Goal: Task Accomplishment & Management: Manage account settings

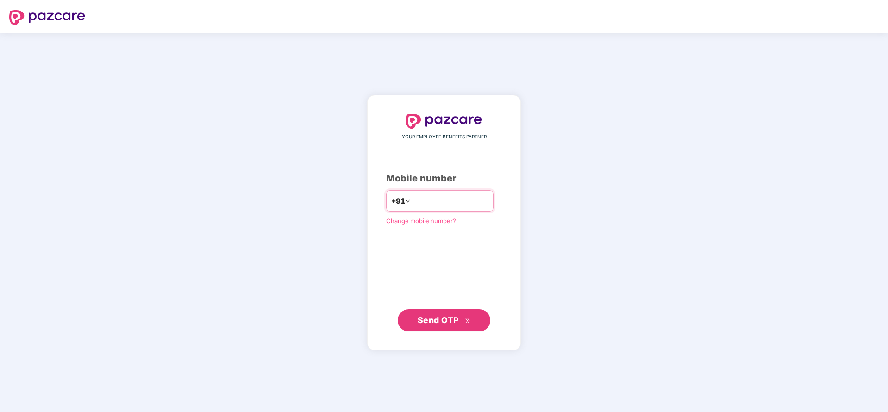
type input "**********"
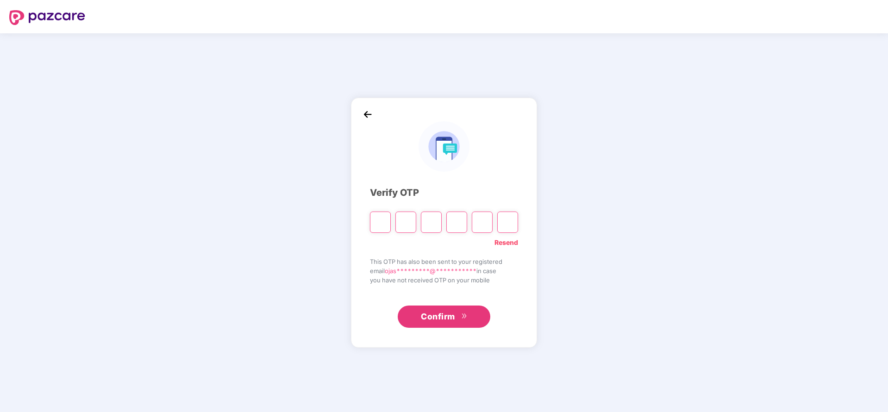
type input "*"
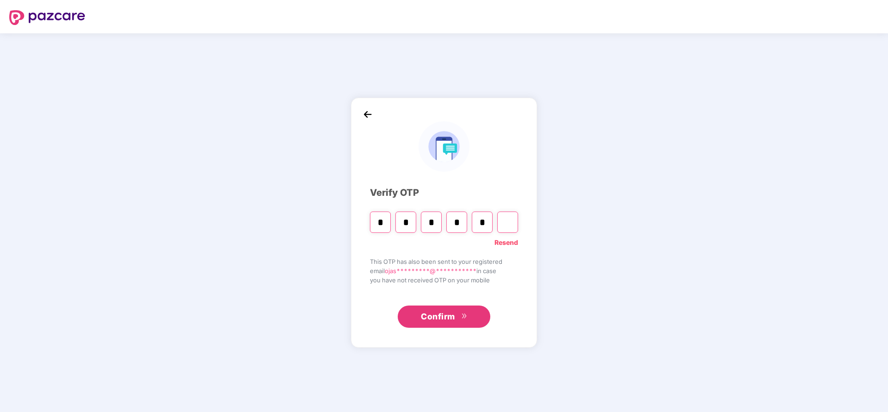
type input "*"
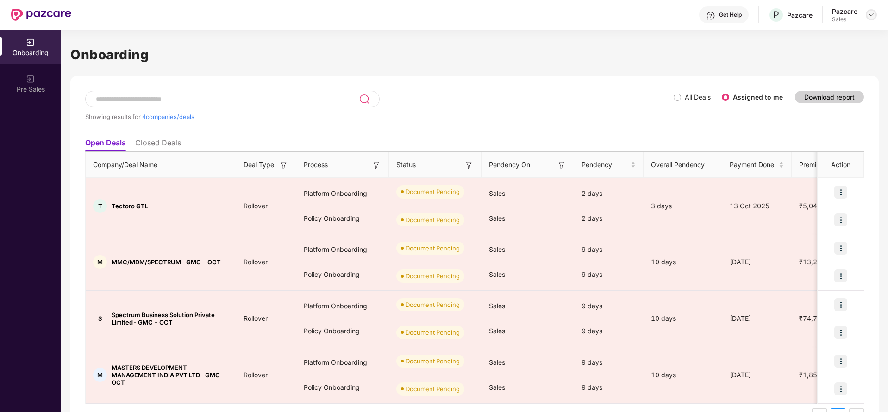
click at [870, 16] on img at bounding box center [871, 14] width 7 height 7
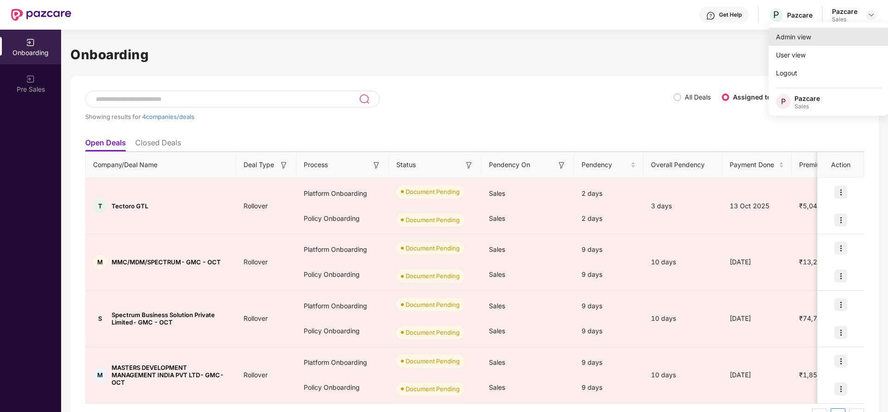
click at [839, 40] on div "Admin view" at bounding box center [829, 37] width 120 height 18
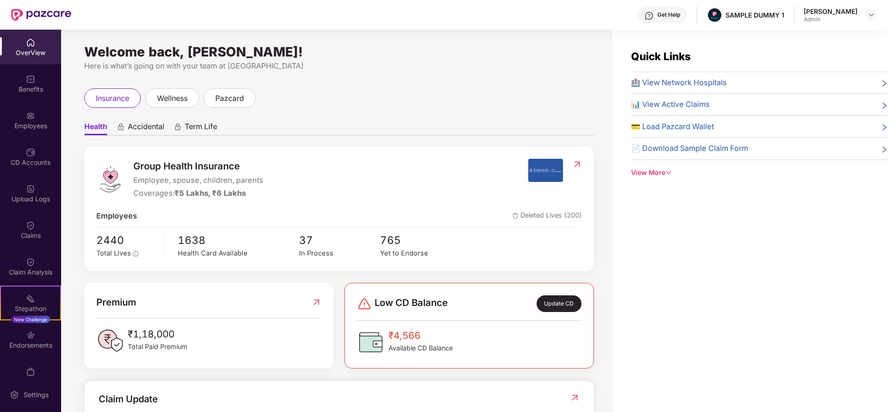
click at [149, 127] on span "Accidental" at bounding box center [146, 128] width 37 height 13
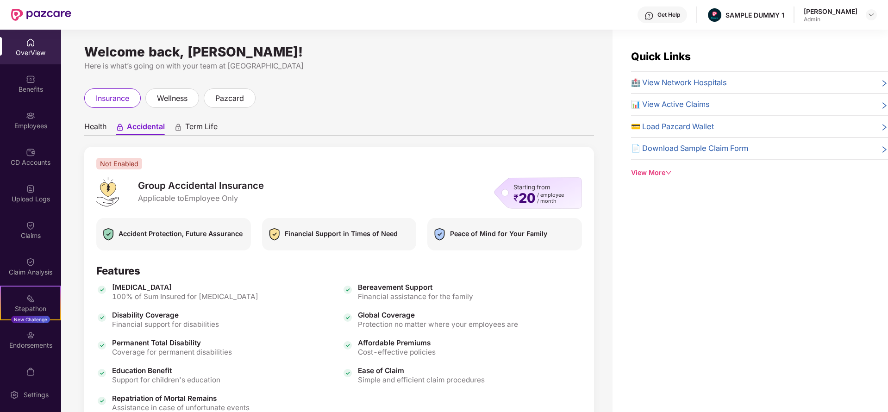
click at [201, 123] on span "Term Life" at bounding box center [201, 128] width 32 height 13
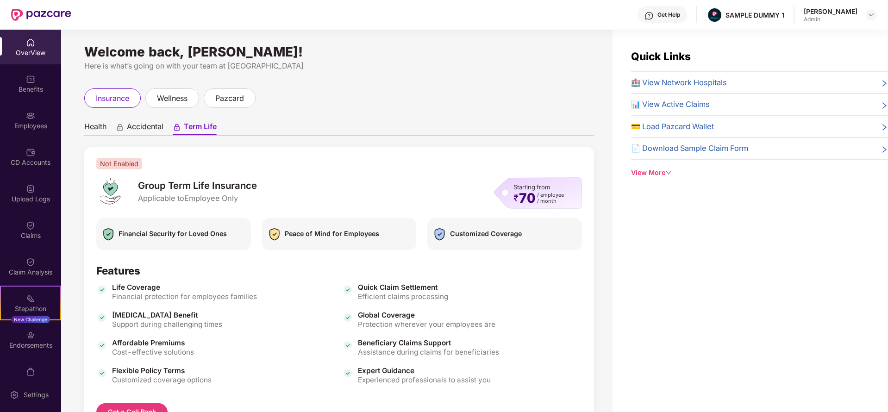
click at [98, 124] on span "Health" at bounding box center [95, 128] width 22 height 13
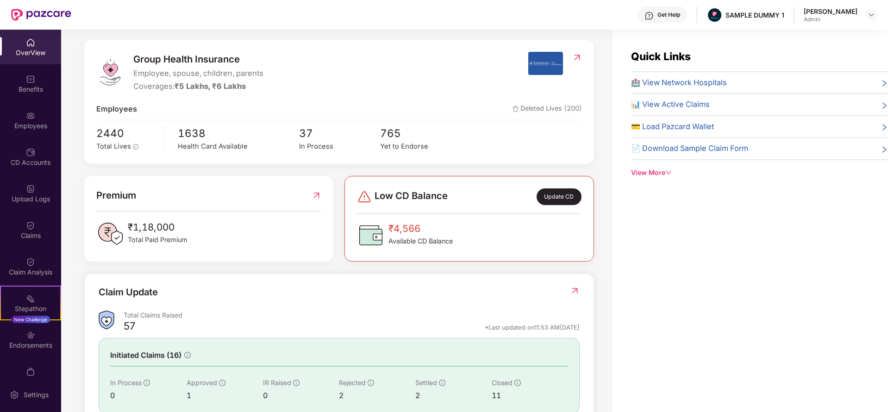
scroll to position [113, 0]
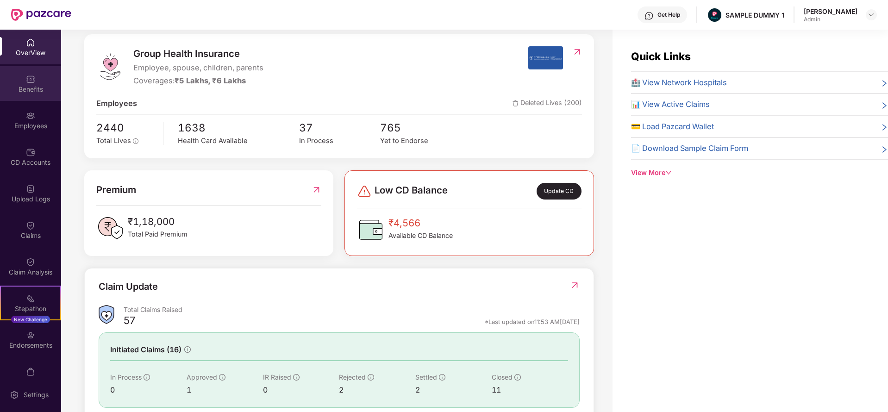
click at [19, 82] on div "Benefits" at bounding box center [30, 83] width 61 height 35
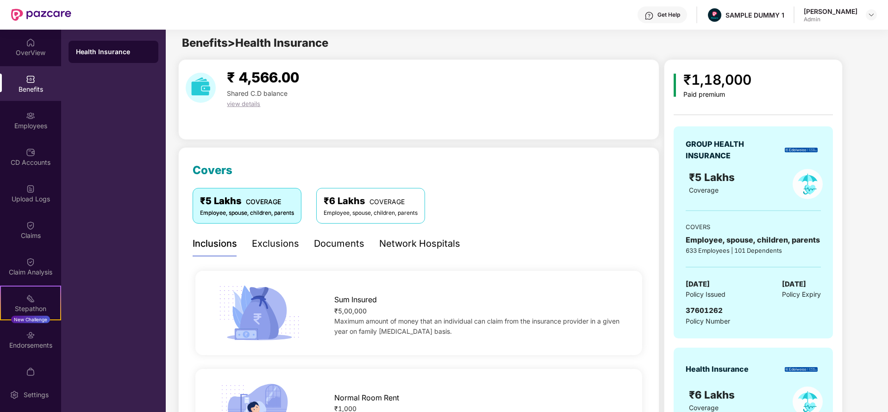
scroll to position [0, 0]
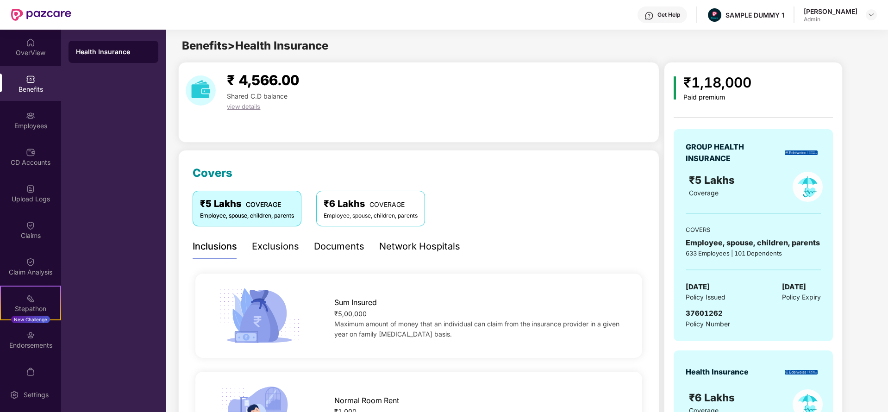
click at [281, 240] on div "Exclusions" at bounding box center [275, 246] width 47 height 14
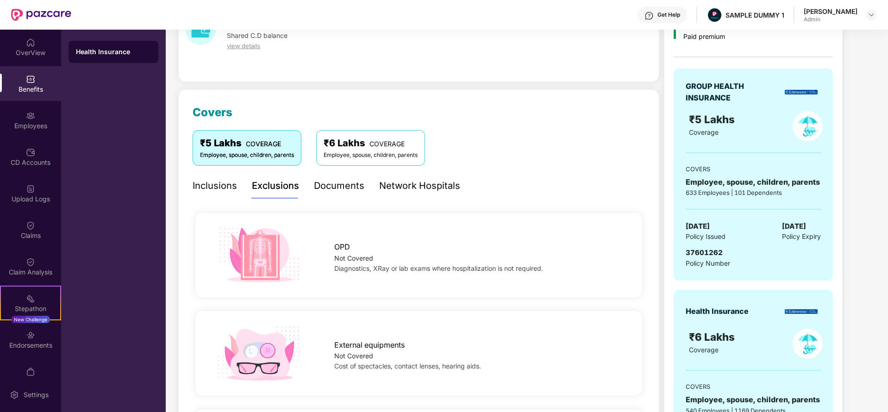
scroll to position [54, 0]
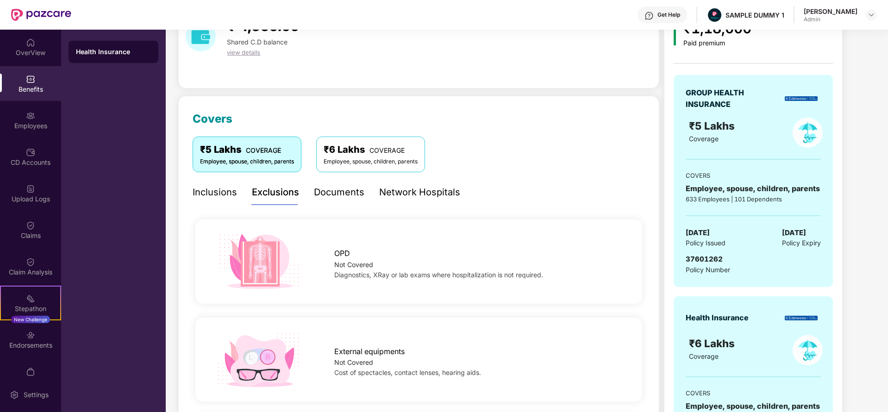
click at [346, 194] on div "Documents" at bounding box center [339, 192] width 50 height 14
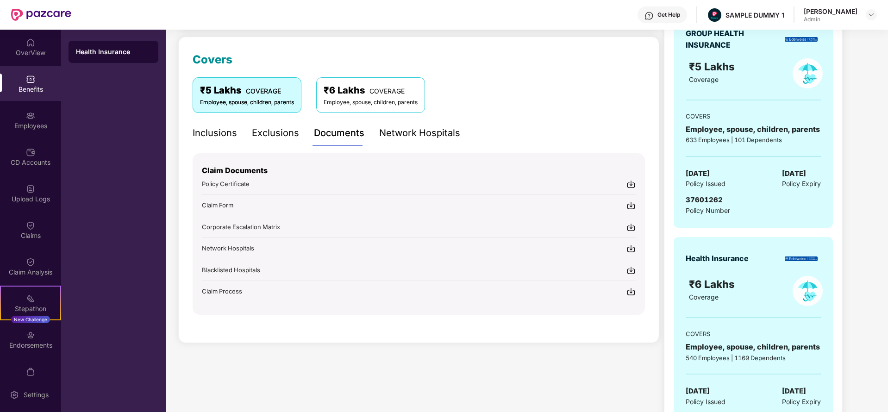
scroll to position [129, 0]
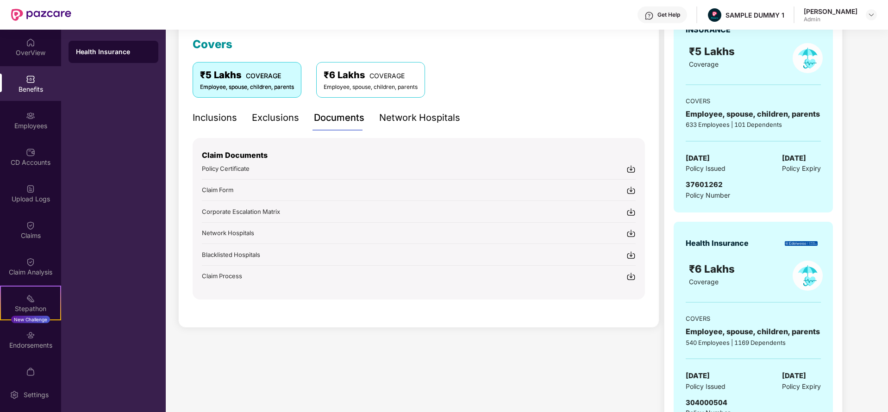
click at [422, 112] on div "Network Hospitals" at bounding box center [419, 118] width 81 height 14
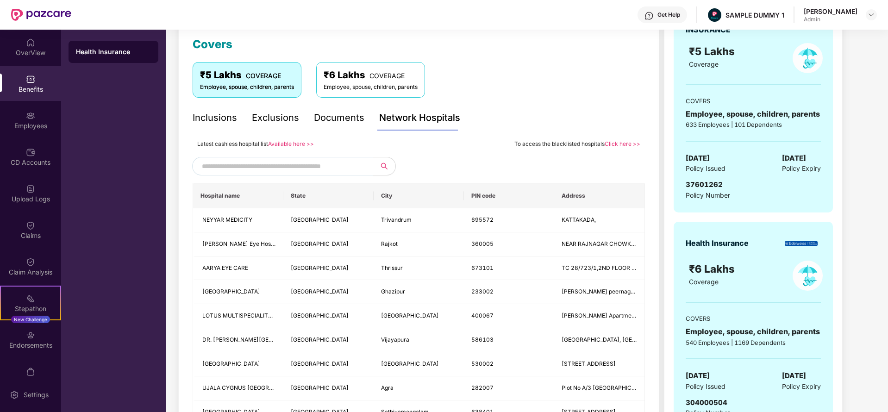
click at [319, 167] on input "text" at bounding box center [281, 166] width 158 height 14
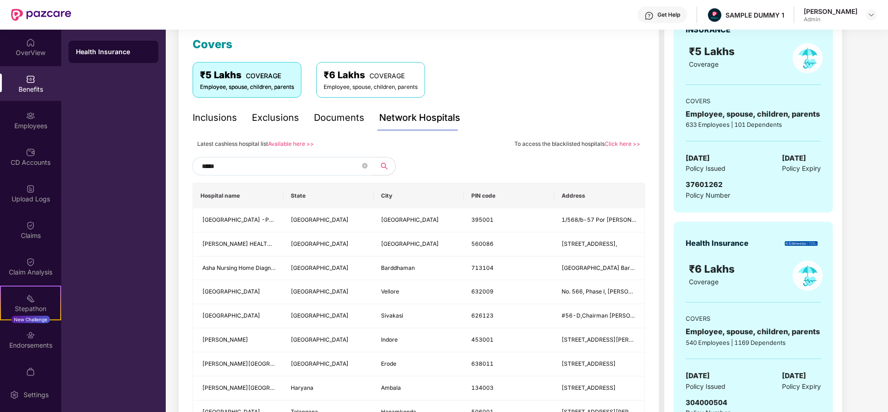
type input "******"
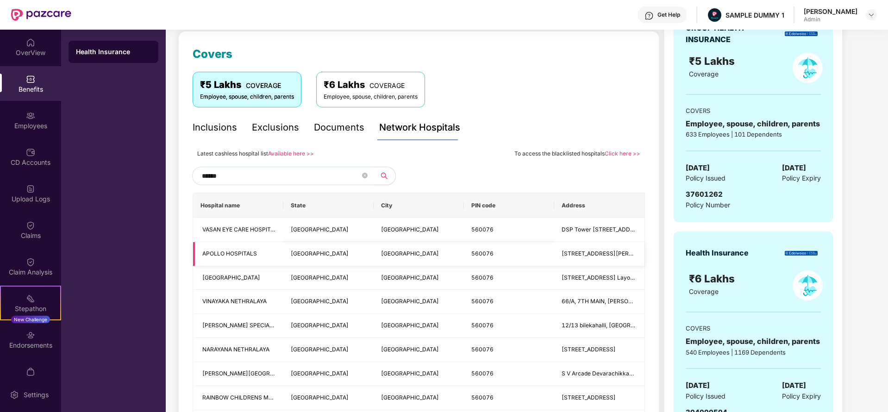
scroll to position [116, 0]
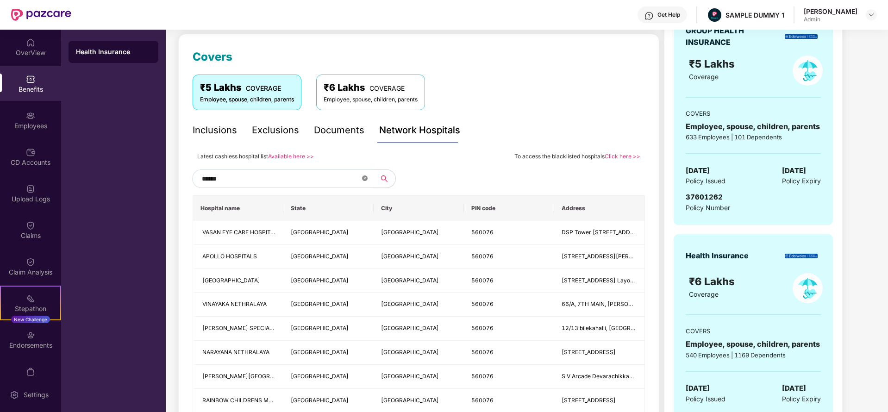
click at [363, 179] on icon "close-circle" at bounding box center [365, 178] width 6 height 6
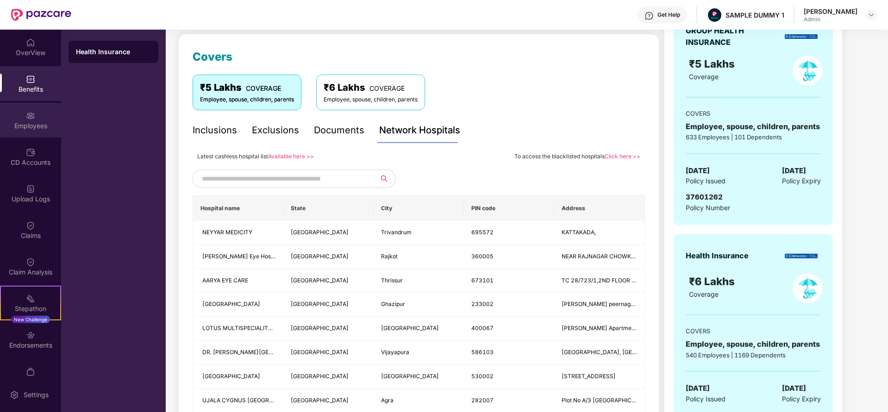
click at [25, 122] on div "Employees" at bounding box center [30, 125] width 61 height 9
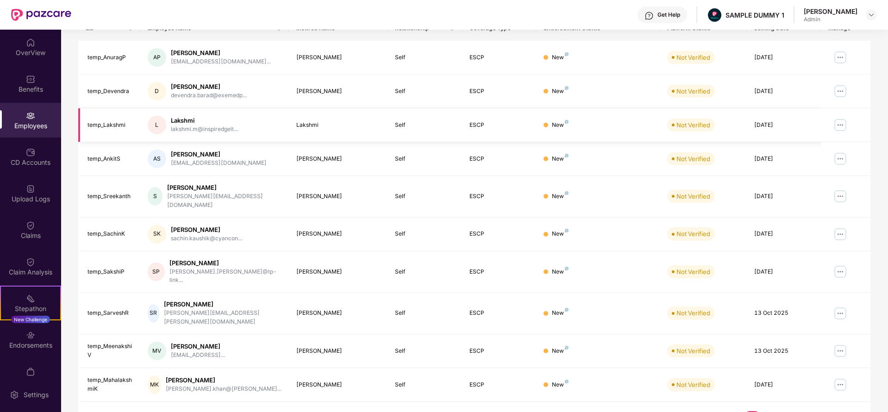
scroll to position [0, 0]
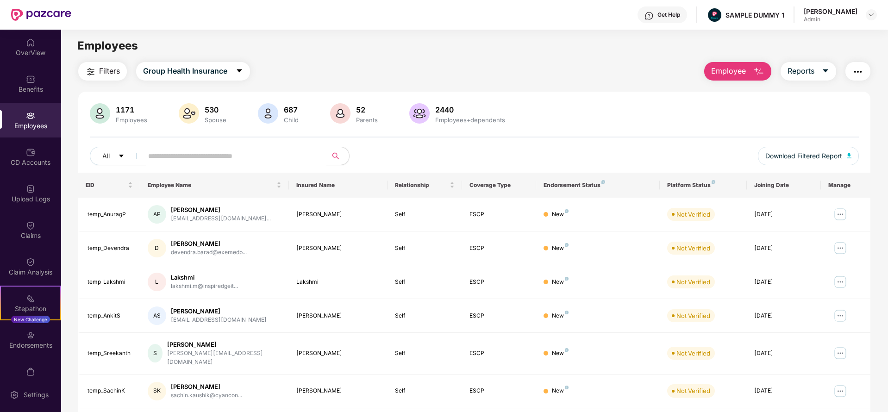
click at [729, 68] on span "Employee" at bounding box center [728, 71] width 35 height 12
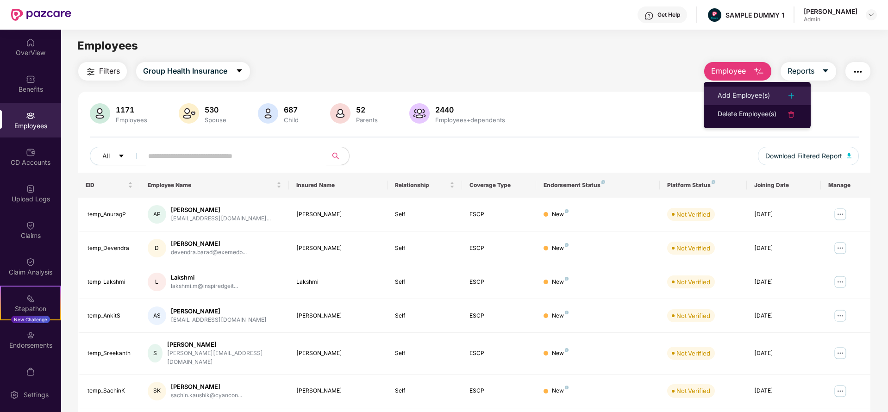
click at [742, 92] on div "Add Employee(s)" at bounding box center [744, 95] width 52 height 11
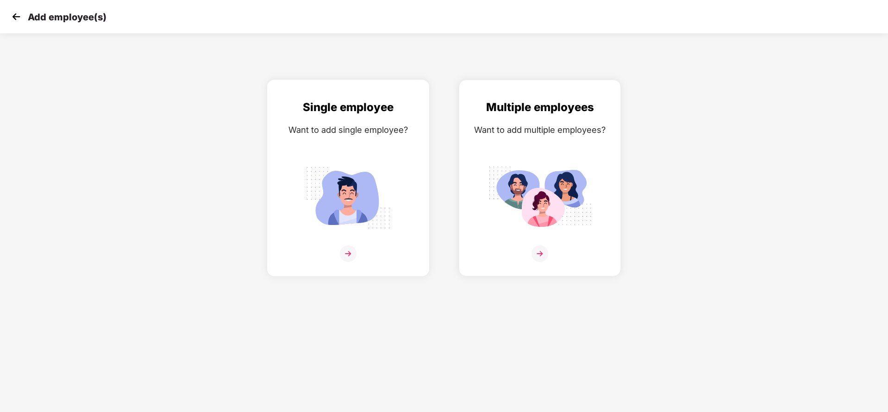
click at [371, 141] on div "Single employee Want to add single employee?" at bounding box center [348, 186] width 143 height 175
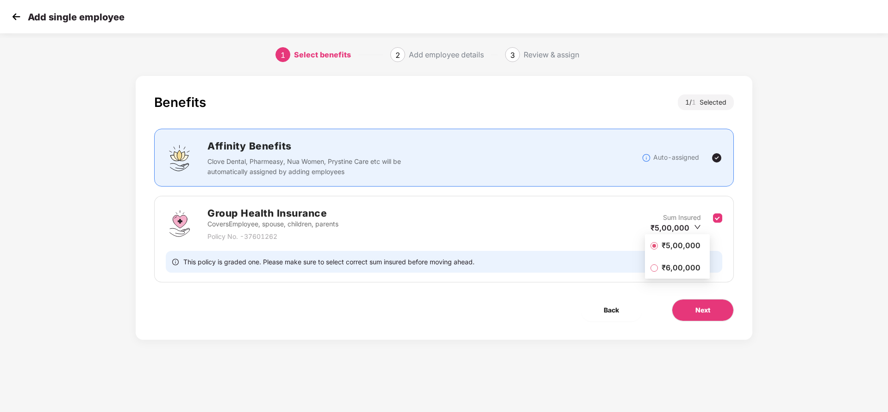
click at [687, 241] on span "₹5,00,000" at bounding box center [681, 245] width 46 height 10
click at [706, 294] on div "Benefits 1 / 1 Selected Affinity Benefits Clove Dental, Pharmeasy, Nua Women, P…" at bounding box center [444, 208] width 617 height 264
click at [711, 308] on button "Next" at bounding box center [703, 310] width 62 height 22
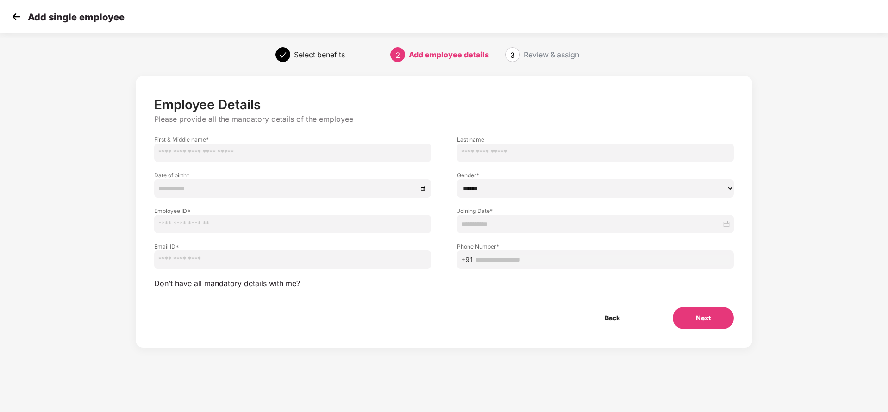
click at [18, 15] on img at bounding box center [16, 17] width 14 height 14
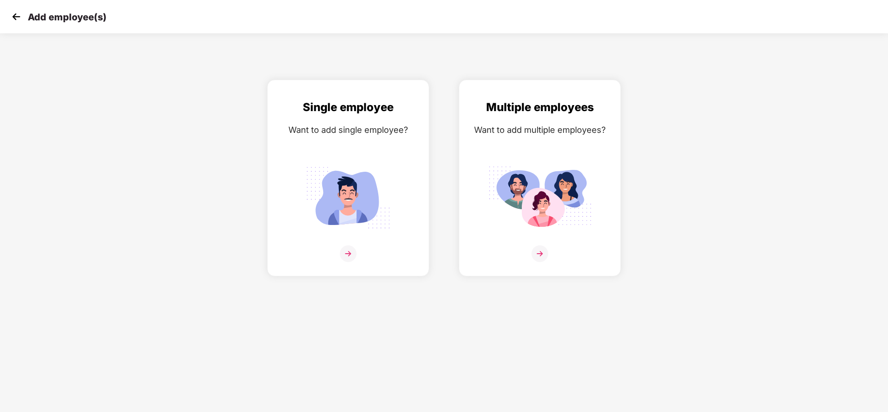
click at [18, 15] on img at bounding box center [16, 17] width 14 height 14
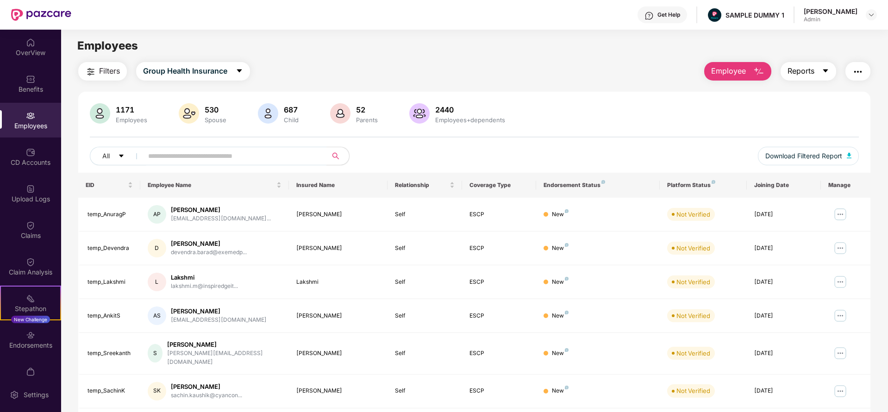
click at [796, 70] on span "Reports" at bounding box center [801, 71] width 27 height 12
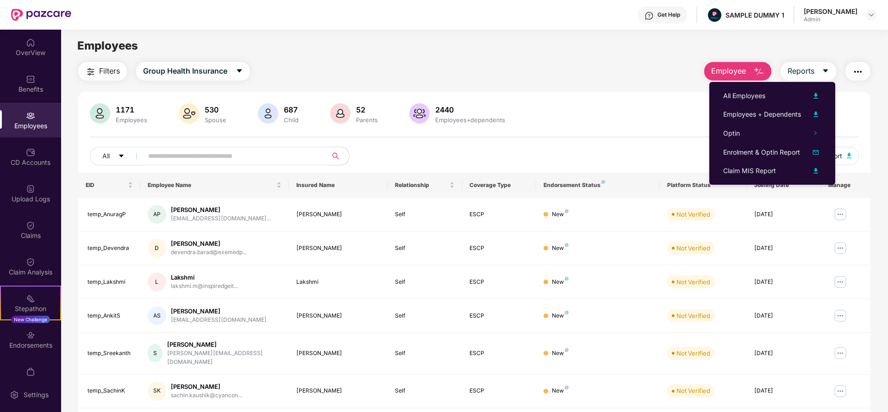
click at [681, 145] on div "1171 Employees 530 Spouse 687 Child [DEMOGRAPHIC_DATA] Parents 2440 Employees+d…" at bounding box center [474, 137] width 792 height 69
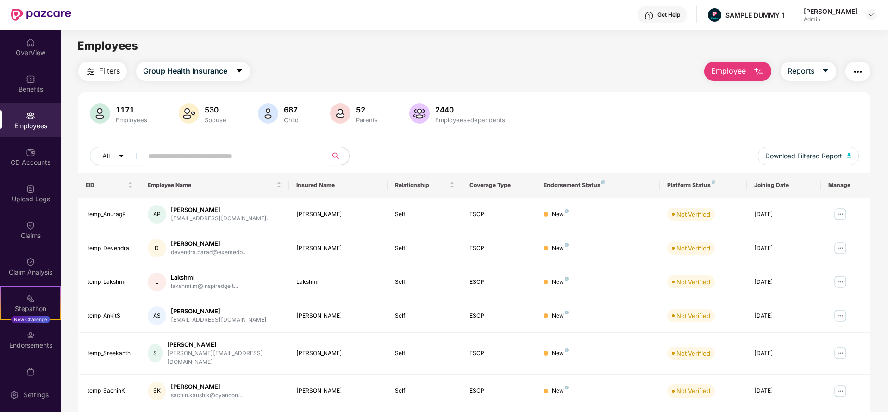
click at [855, 68] on img "button" at bounding box center [857, 71] width 11 height 11
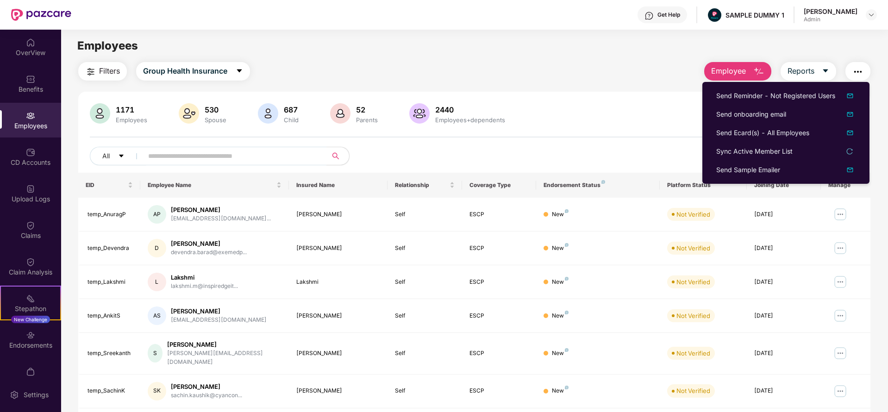
click at [528, 106] on div "1171 Employees 530 Spouse 687 Child [DEMOGRAPHIC_DATA] Parents 2440 Employees+d…" at bounding box center [474, 114] width 769 height 22
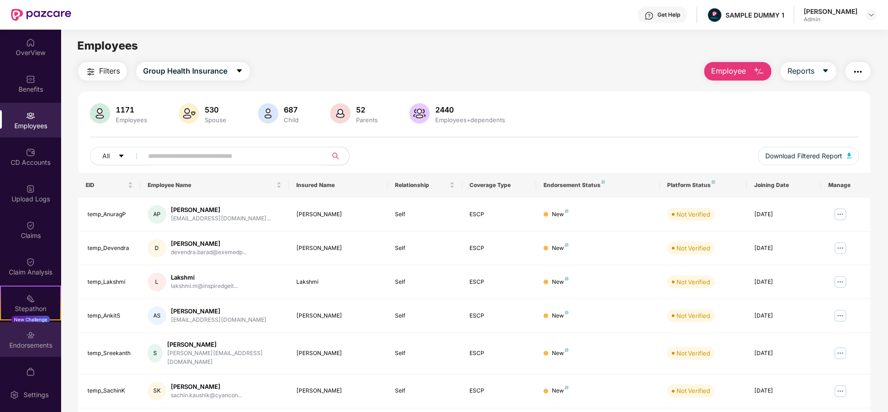
click at [36, 339] on div "Endorsements" at bounding box center [30, 339] width 61 height 35
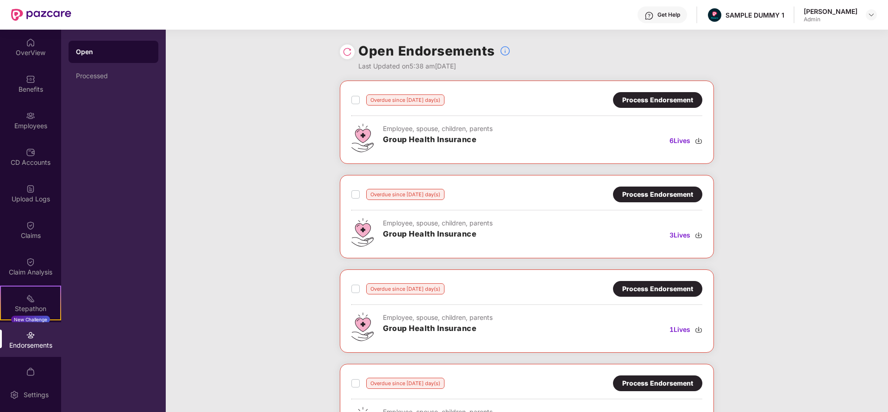
click at [652, 99] on div "Process Endorsement" at bounding box center [657, 100] width 71 height 10
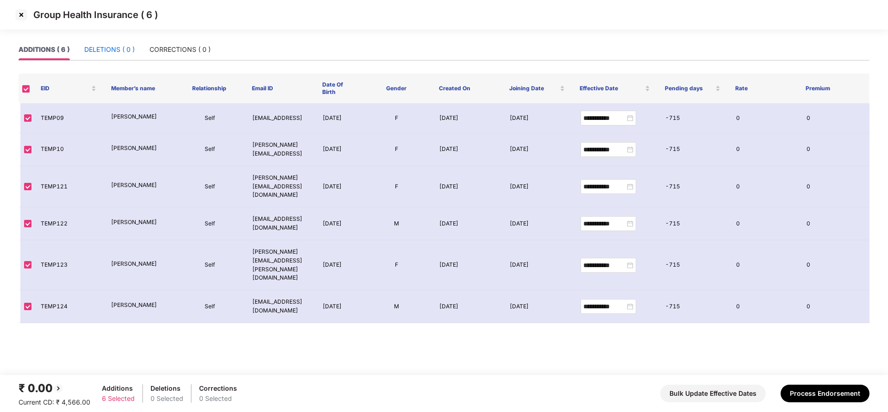
click at [108, 54] on div "DELETIONS ( 0 )" at bounding box center [109, 49] width 50 height 10
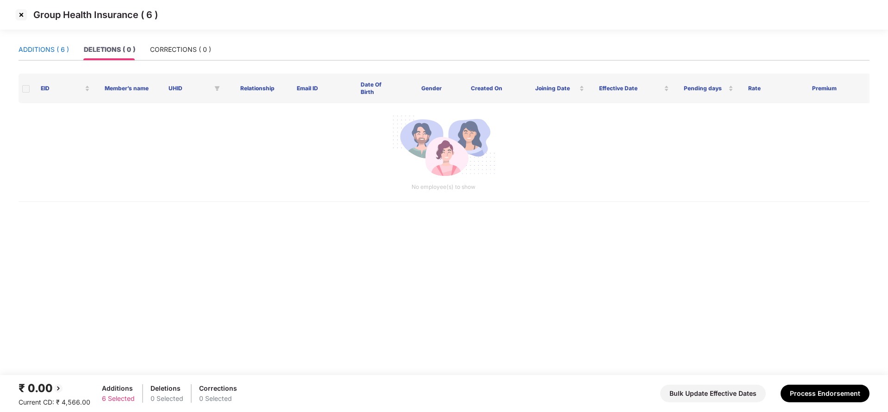
click at [56, 48] on div "ADDITIONS ( 6 )" at bounding box center [44, 49] width 50 height 10
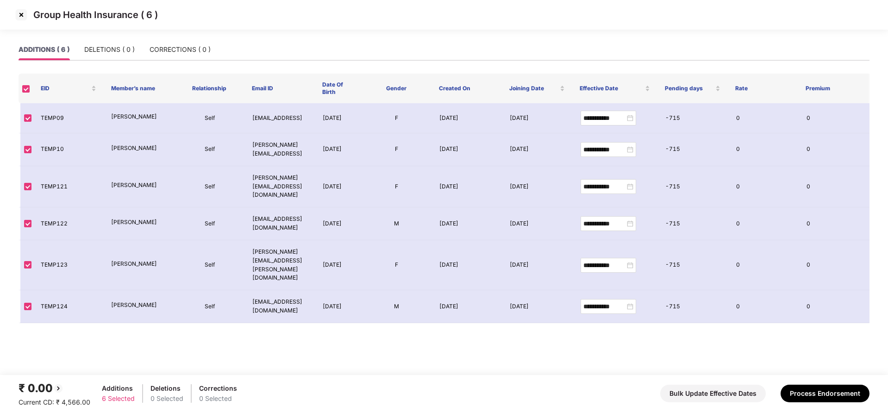
click at [24, 13] on img at bounding box center [21, 14] width 15 height 15
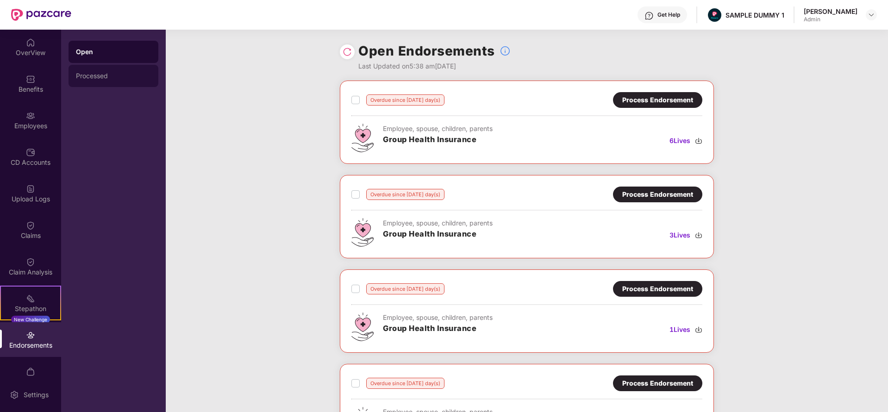
click at [138, 81] on div "Processed" at bounding box center [114, 76] width 90 height 22
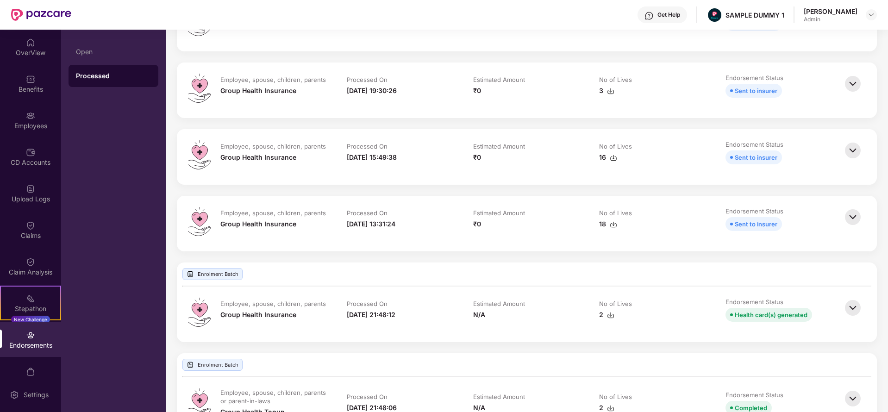
scroll to position [248, 0]
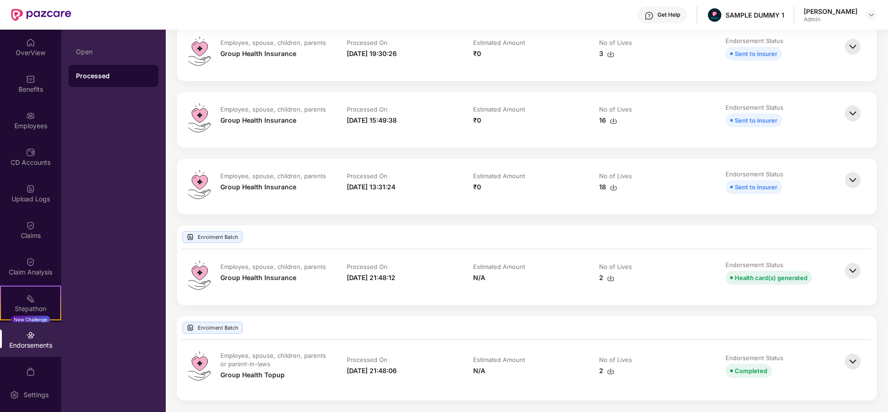
click at [853, 277] on img at bounding box center [853, 271] width 20 height 20
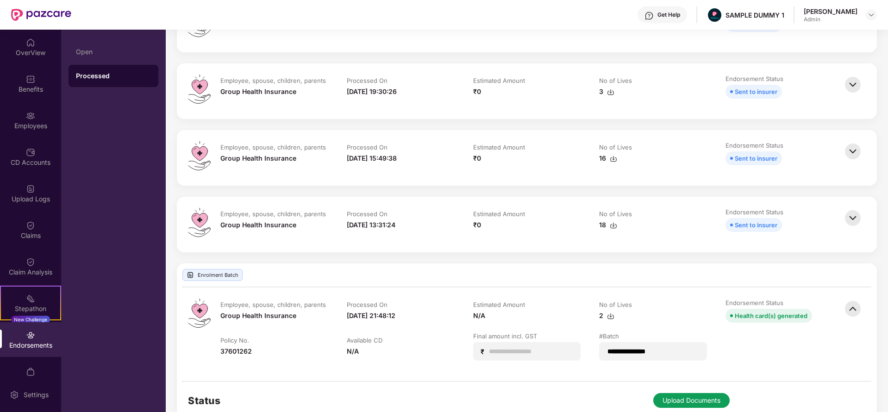
scroll to position [209, 0]
click at [850, 310] on img at bounding box center [853, 310] width 20 height 20
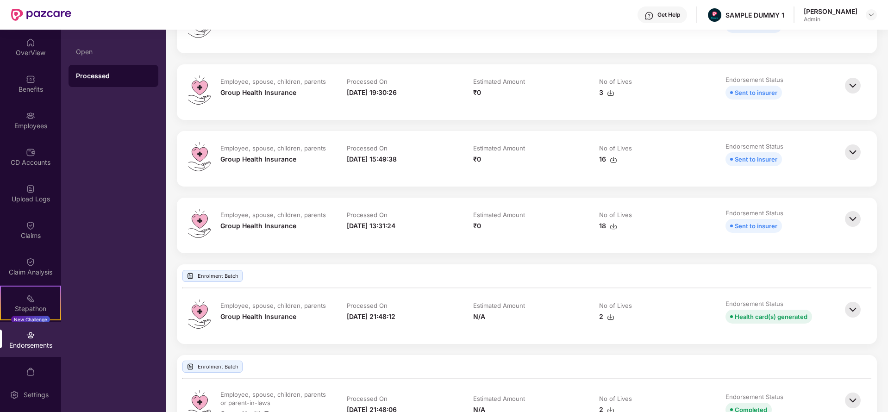
scroll to position [0, 0]
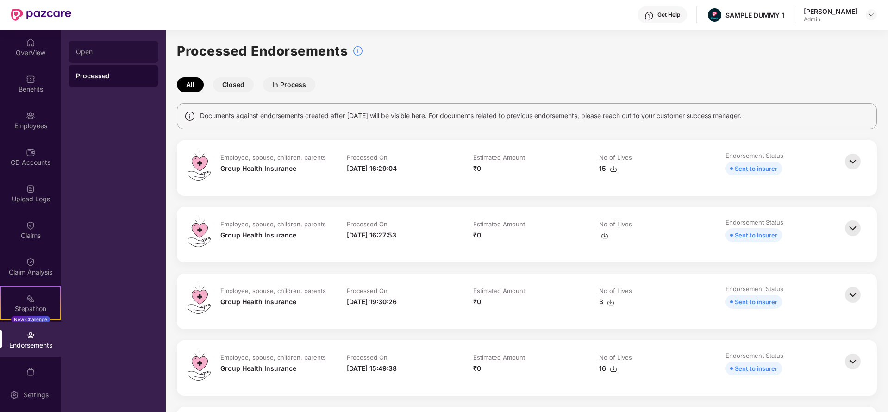
click at [110, 60] on div "Open" at bounding box center [114, 52] width 90 height 22
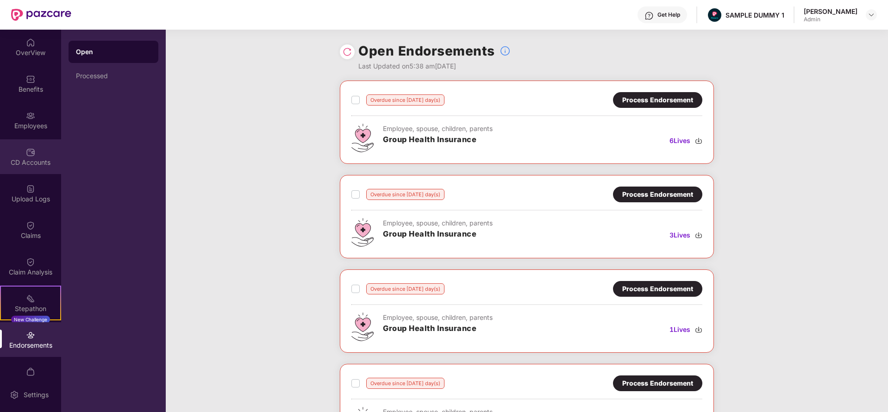
click at [31, 155] on img at bounding box center [30, 152] width 9 height 9
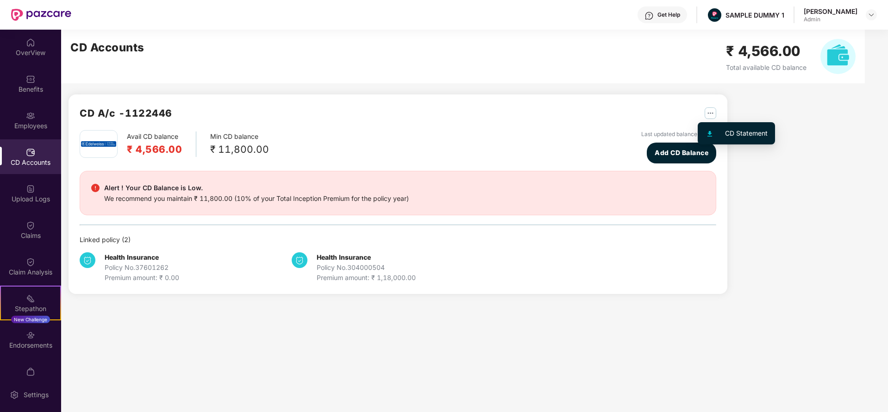
click at [715, 128] on div at bounding box center [715, 133] width 20 height 10
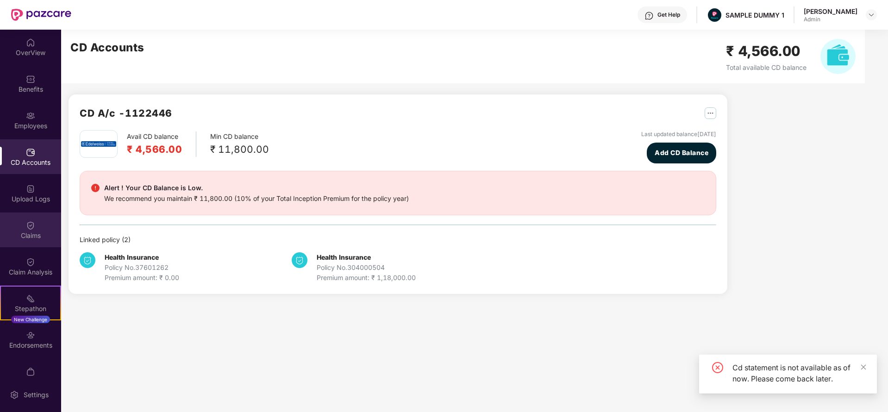
click at [31, 238] on div "Claims" at bounding box center [30, 235] width 61 height 9
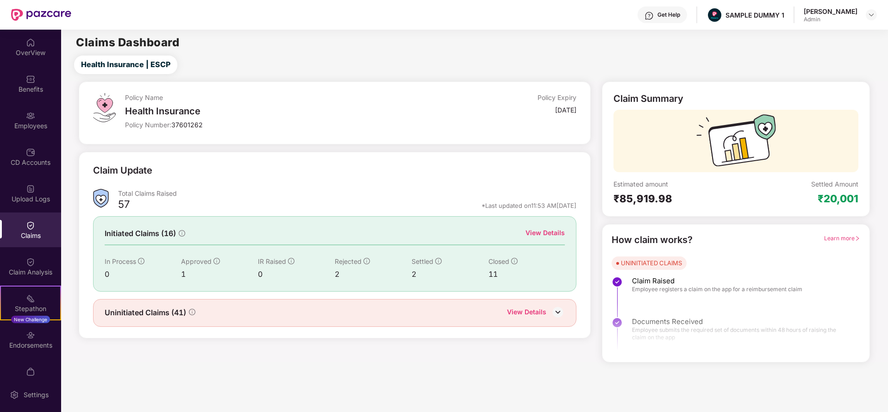
click at [556, 232] on div "View Details" at bounding box center [545, 233] width 39 height 10
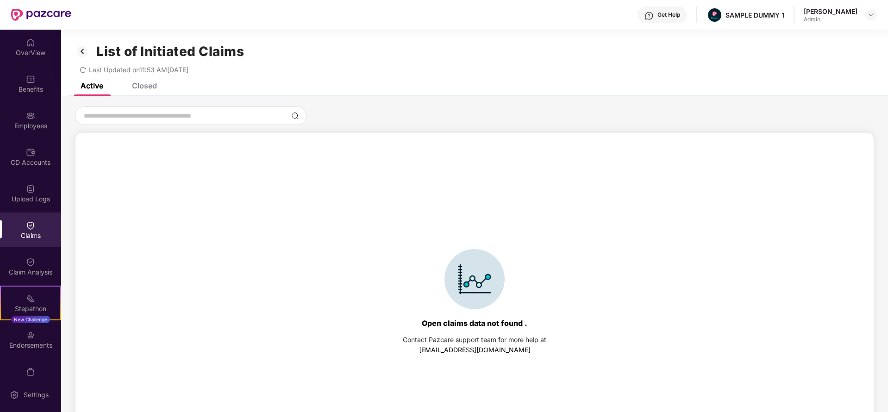
click at [150, 82] on div "List of Initiated Claims Last Updated on 11:53 AM[DATE]" at bounding box center [474, 56] width 827 height 53
click at [150, 86] on div "Closed" at bounding box center [144, 85] width 25 height 9
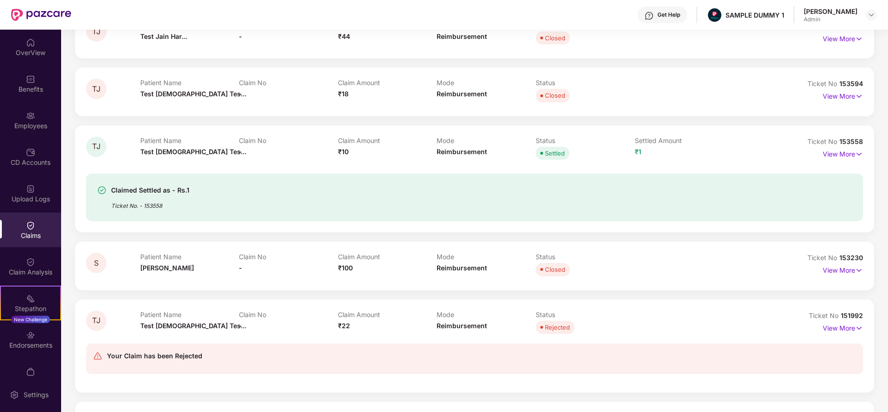
scroll to position [133, 0]
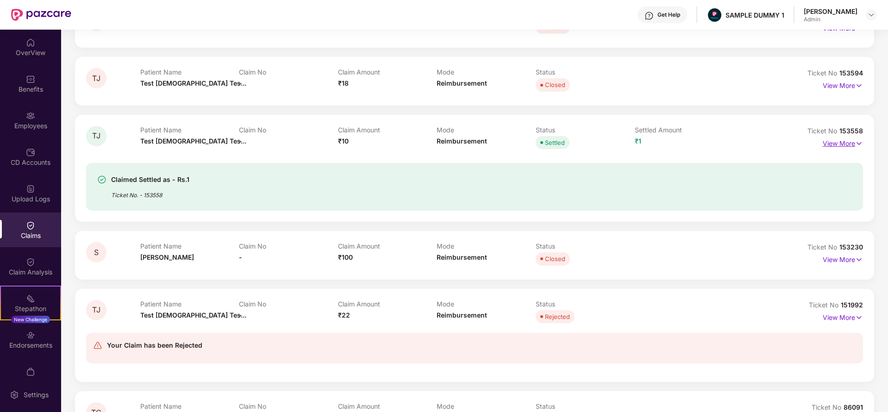
click at [847, 144] on p "View More" at bounding box center [843, 142] width 40 height 13
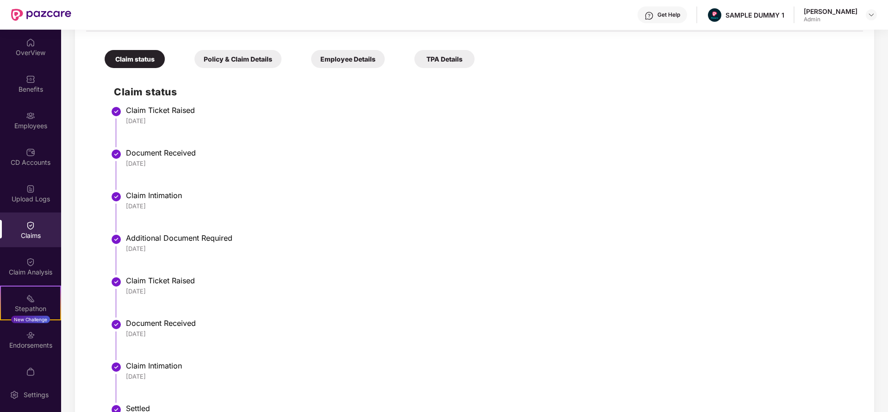
scroll to position [381, 0]
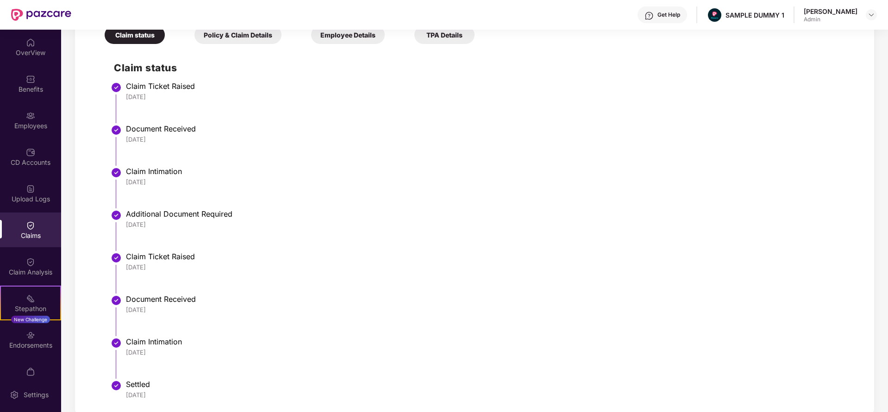
click at [246, 40] on div "Policy & Claim Details" at bounding box center [237, 35] width 87 height 18
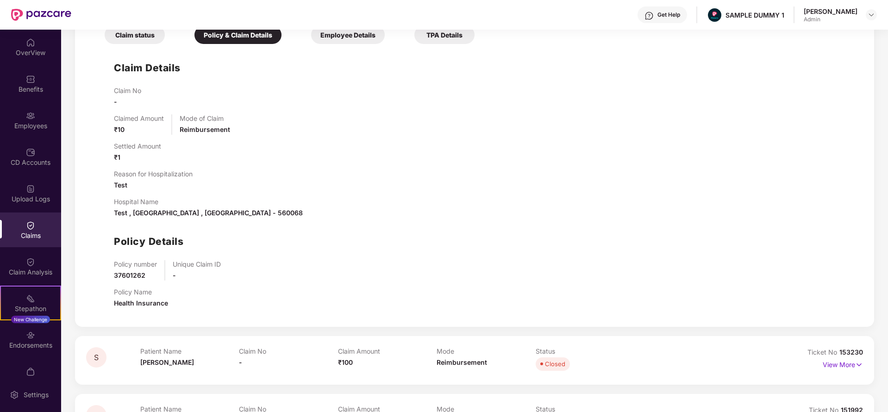
click at [354, 31] on div "Employee Details" at bounding box center [348, 35] width 74 height 18
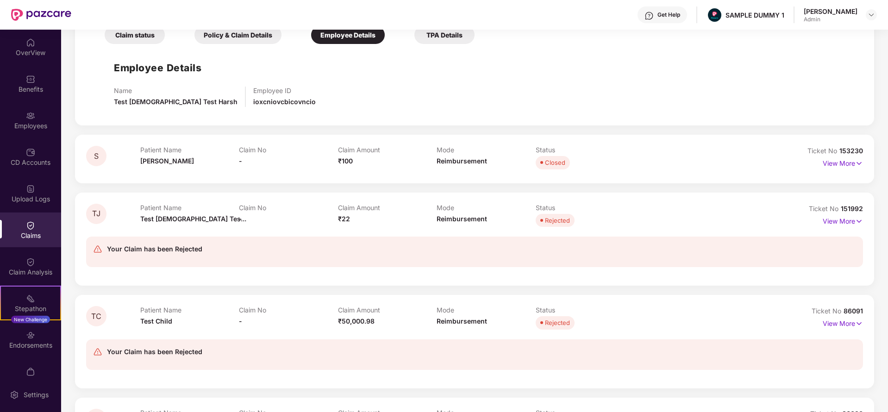
click at [438, 33] on div "TPA Details" at bounding box center [444, 35] width 60 height 18
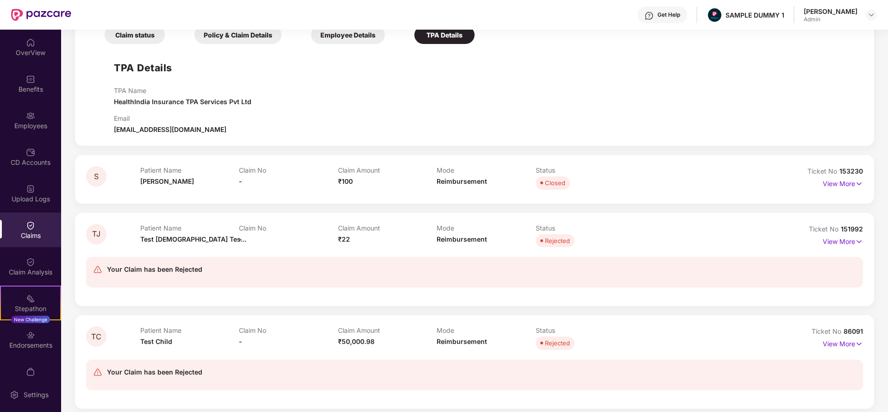
scroll to position [379, 0]
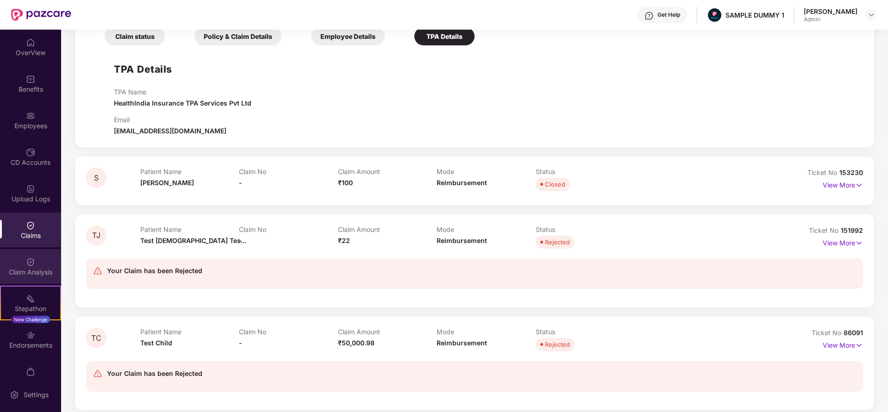
click at [26, 258] on img at bounding box center [30, 261] width 9 height 9
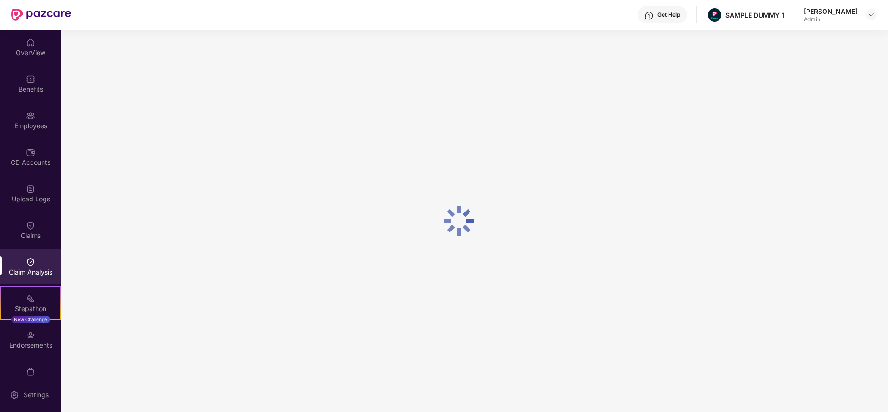
scroll to position [0, 0]
click at [40, 306] on div "Stepathon" at bounding box center [30, 308] width 59 height 9
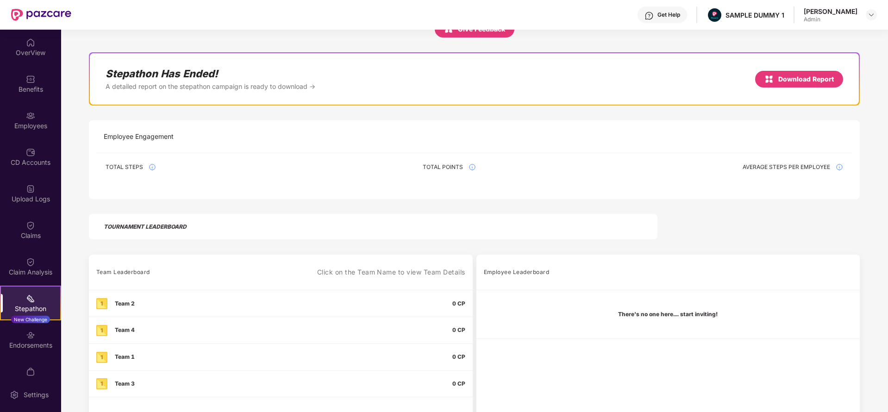
scroll to position [61, 0]
click at [669, 19] on div "Get Help" at bounding box center [663, 14] width 50 height 17
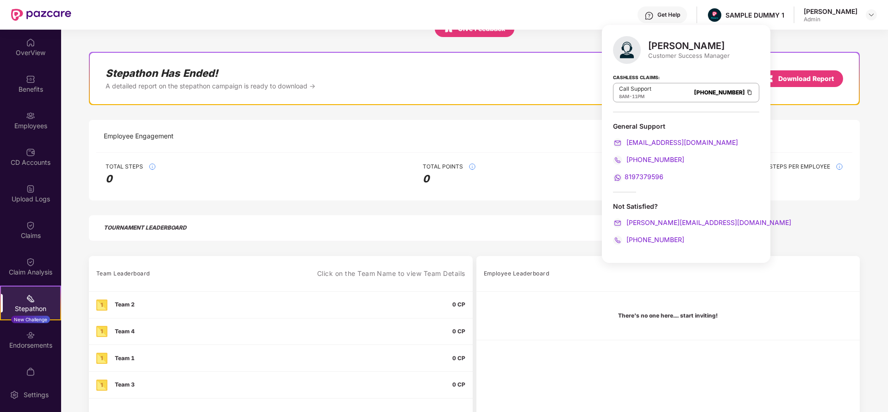
click at [640, 237] on span "[PHONE_NUMBER]" at bounding box center [655, 240] width 60 height 8
click at [475, 116] on div "Stepathon Give Feedback Stepathon Has Ended! A detailed report on the stepathon…" at bounding box center [474, 221] width 826 height 505
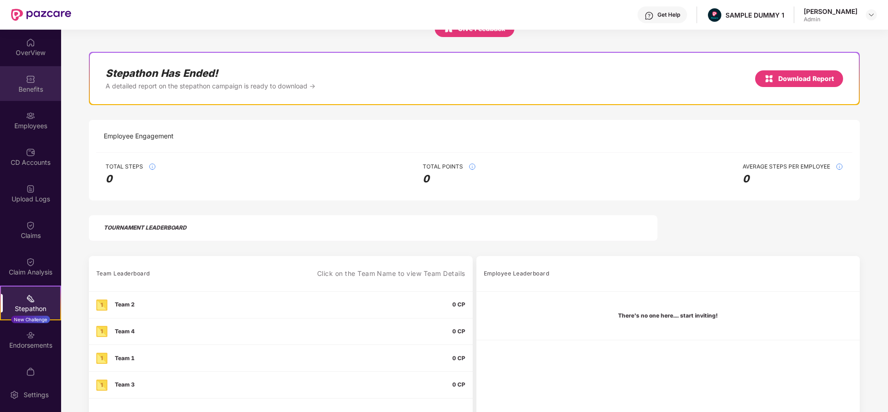
scroll to position [0, 0]
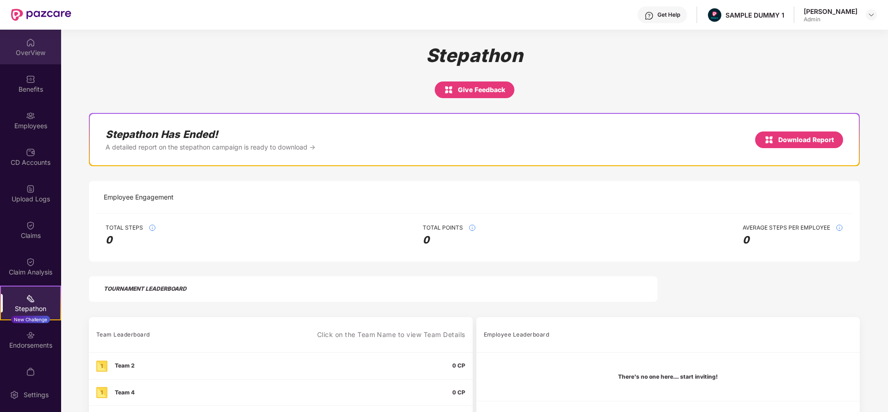
click at [41, 46] on div "OverView" at bounding box center [30, 47] width 61 height 35
